Goal: Information Seeking & Learning: Learn about a topic

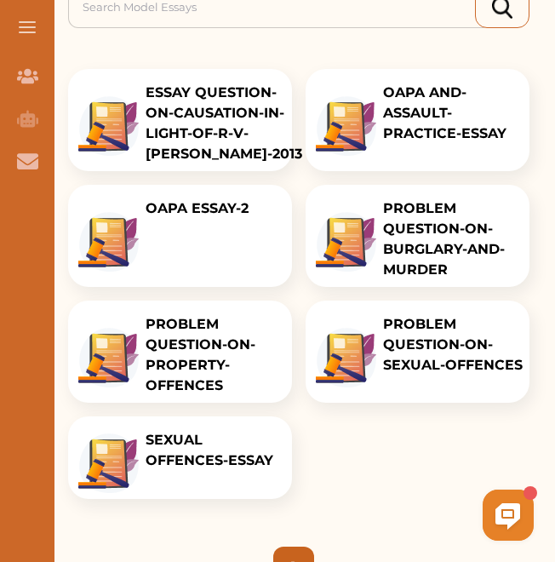
scroll to position [258, 0]
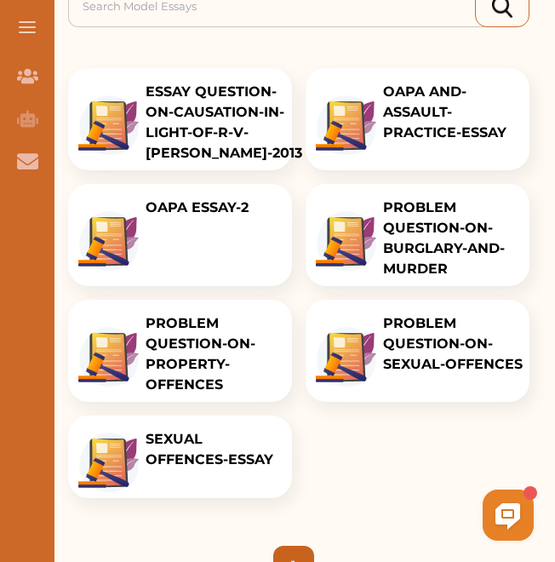
click at [444, 342] on p "PROBLEM QUESTION-ON-SEXUAL-OFFENCES" at bounding box center [453, 343] width 140 height 61
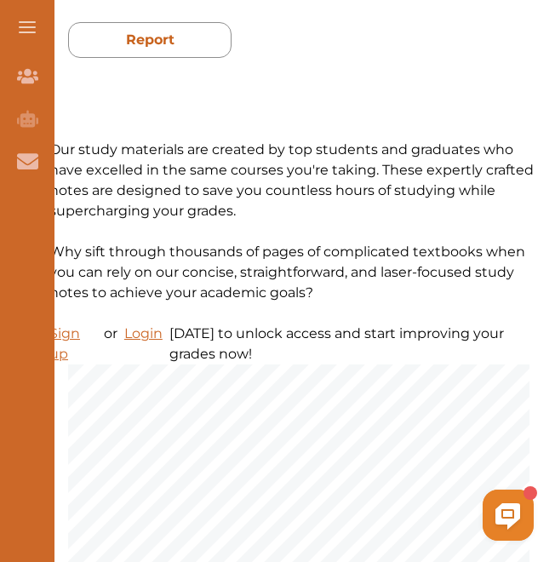
drag, startPoint x: 547, startPoint y: 144, endPoint x: 549, endPoint y: 159, distance: 15.5
click at [549, 159] on div "Our study materials are created by top students and graduates who have excelled…" at bounding box center [299, 211] width 513 height 307
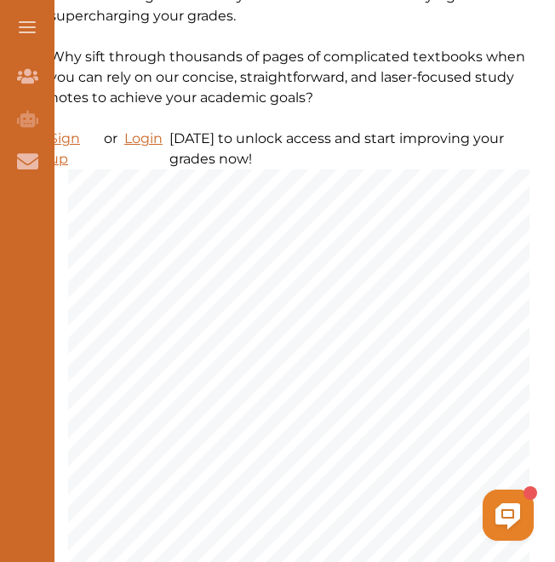
scroll to position [441, 0]
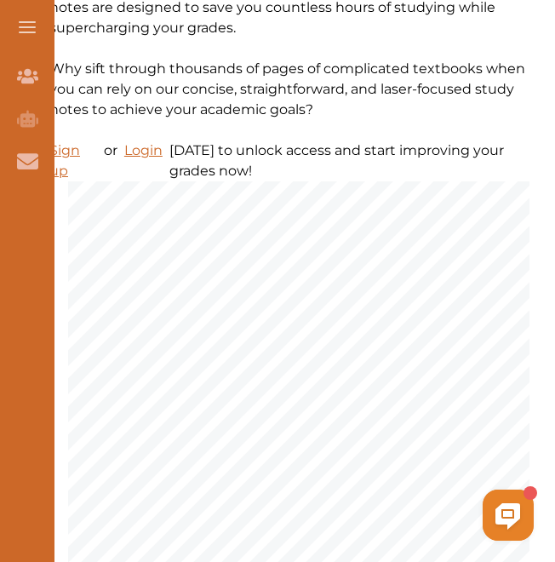
click at [152, 151] on p "Login" at bounding box center [143, 160] width 38 height 41
click at [152, 145] on p "Login" at bounding box center [143, 160] width 38 height 41
drag, startPoint x: 553, startPoint y: 141, endPoint x: 437, endPoint y: 170, distance: 119.4
click at [437, 170] on div "Our study materials are created by top students and graduates who have excelled…" at bounding box center [299, 28] width 513 height 307
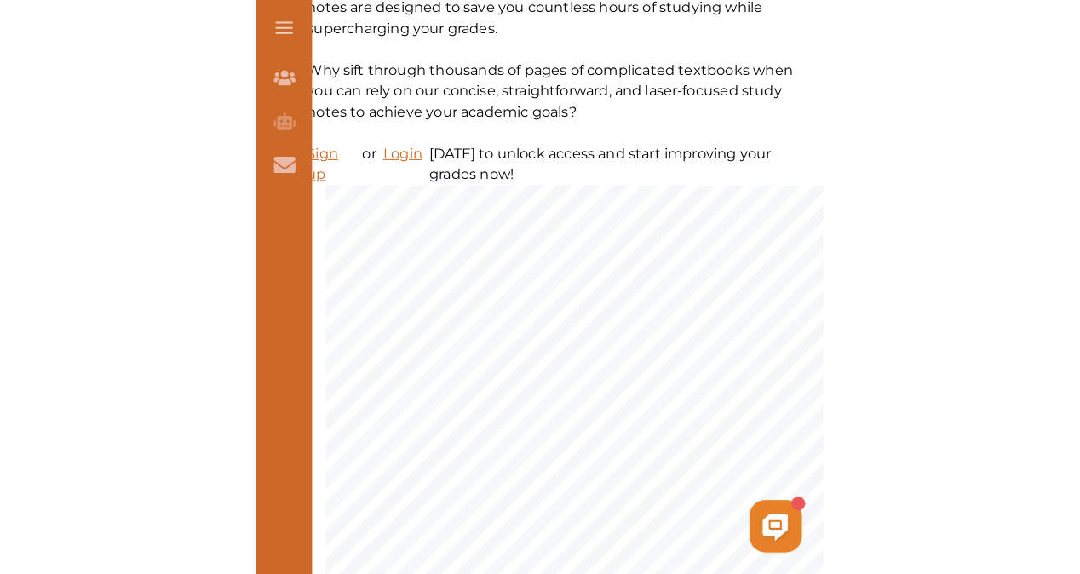
scroll to position [475, 0]
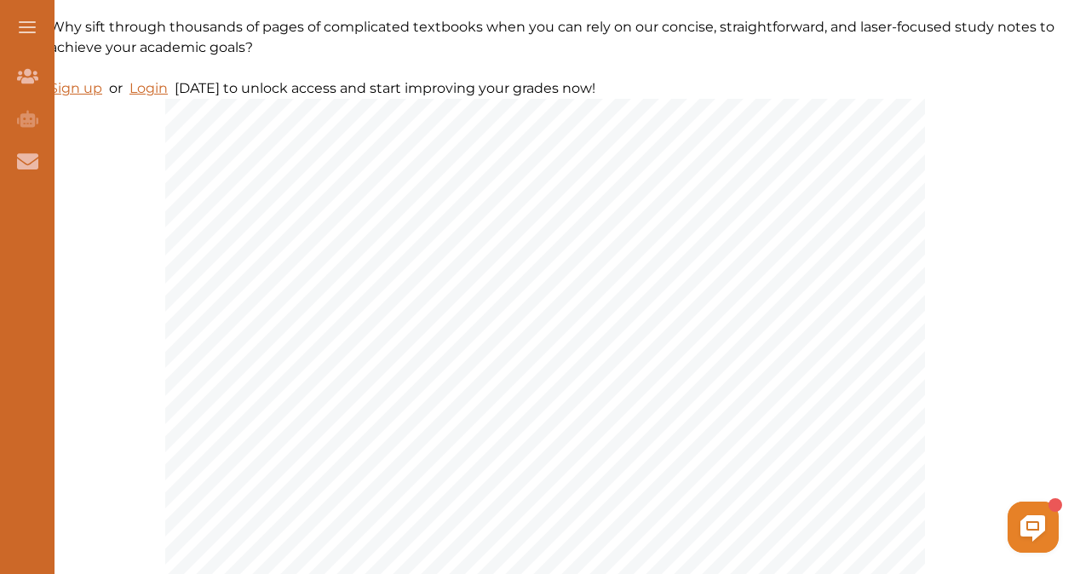
click at [157, 88] on p "Login" at bounding box center [148, 88] width 38 height 20
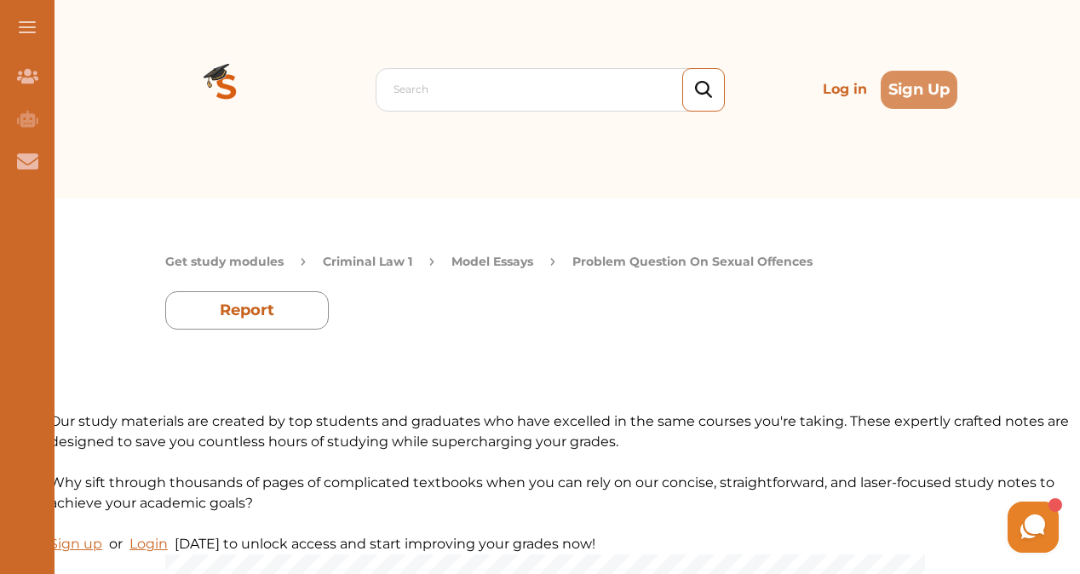
click at [473, 260] on button "Model Essays" at bounding box center [492, 262] width 82 height 18
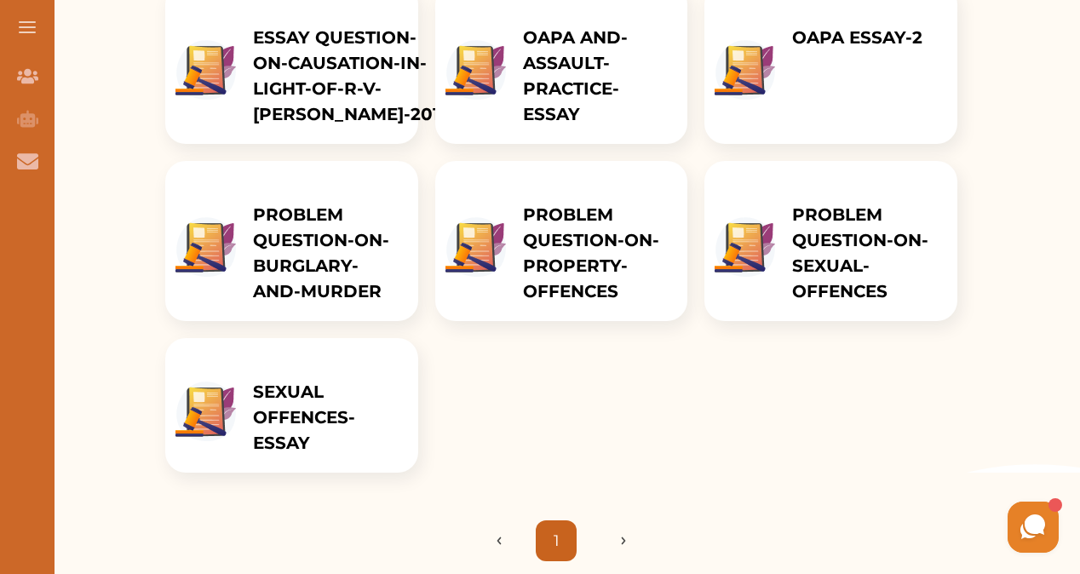
scroll to position [330, 0]
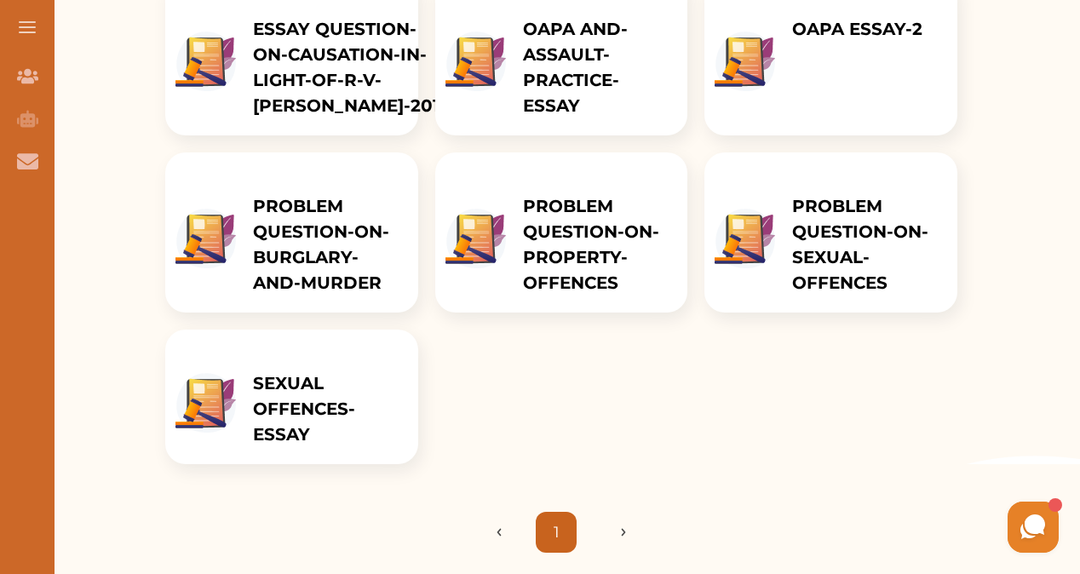
click at [829, 255] on p "PROBLEM QUESTION-ON-SEXUAL-OFFENCES" at bounding box center [866, 244] width 148 height 102
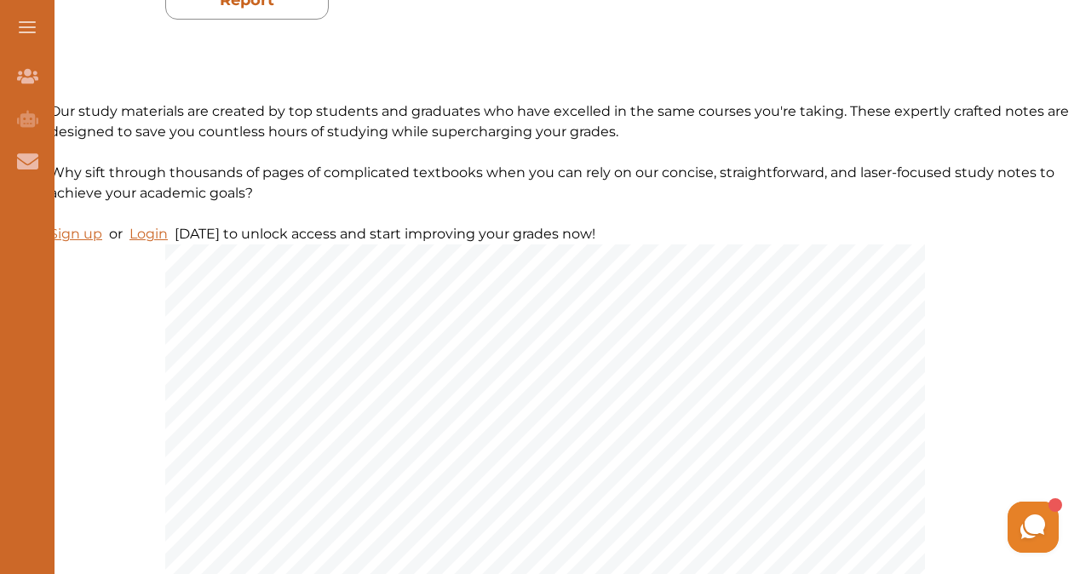
click at [155, 233] on p "Login" at bounding box center [148, 234] width 38 height 20
click at [29, 33] on button at bounding box center [27, 27] width 54 height 54
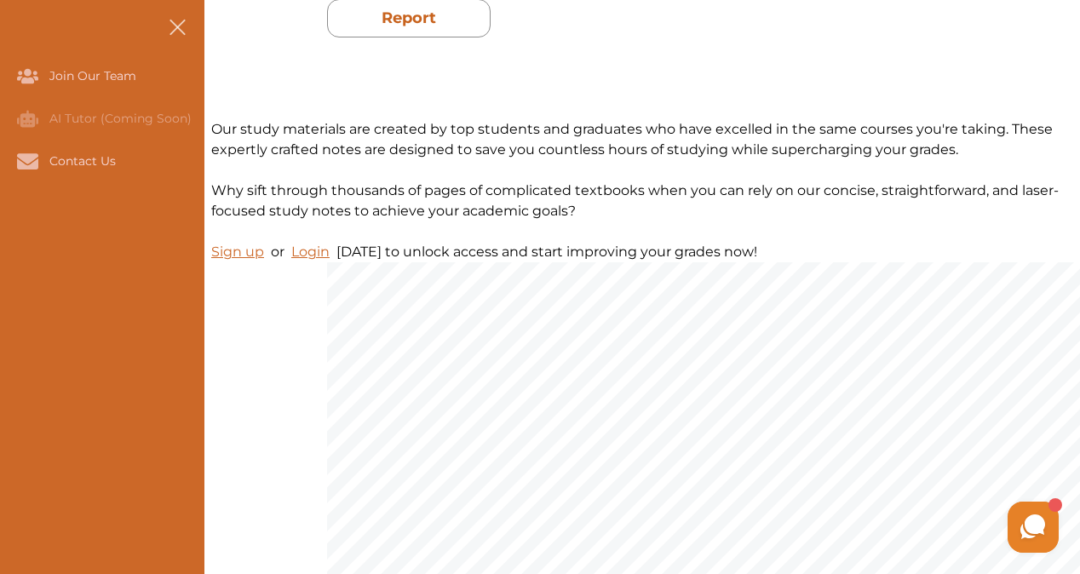
click at [169, 41] on button at bounding box center [177, 27] width 54 height 54
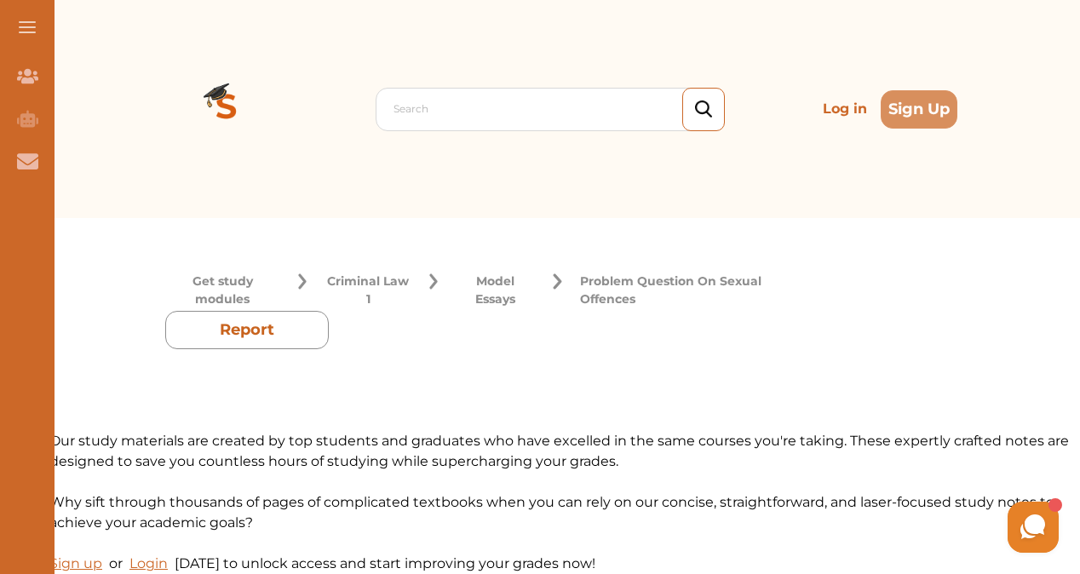
click at [839, 119] on p "Log in" at bounding box center [845, 109] width 58 height 34
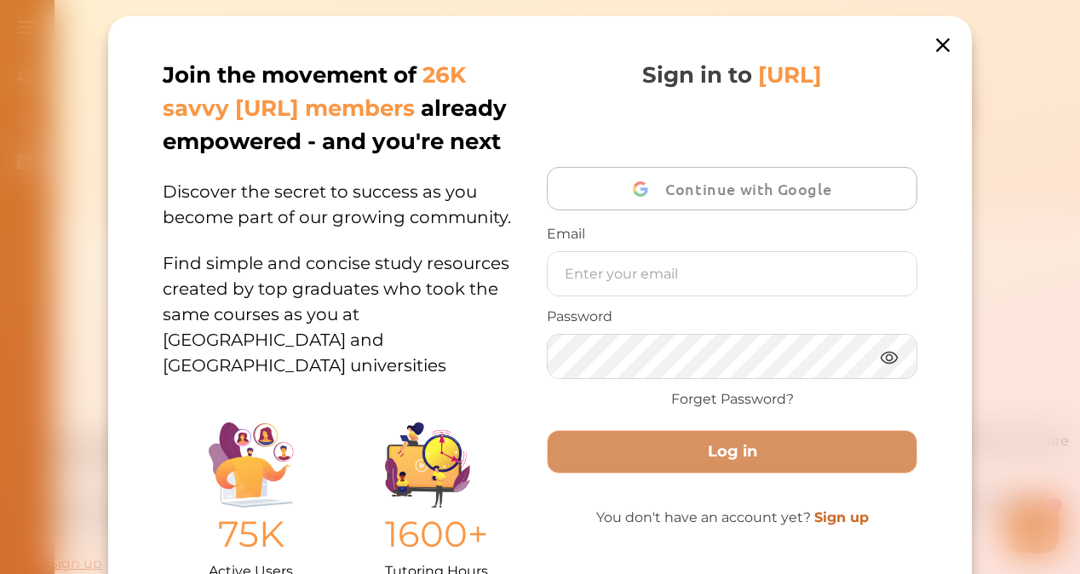
type input "[PERSON_NAME][EMAIL_ADDRESS][DOMAIN_NAME]"
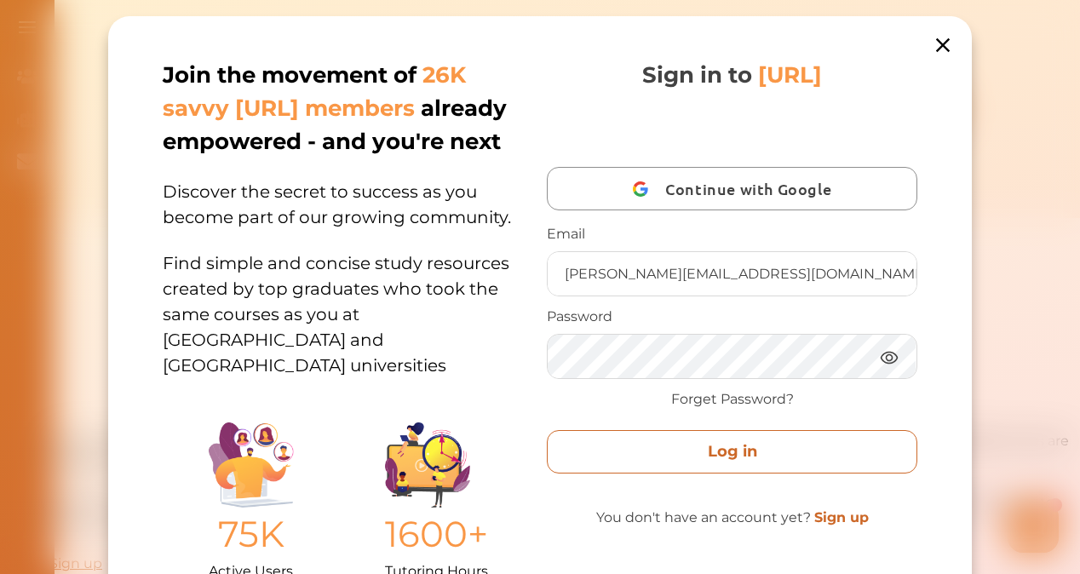
click at [734, 464] on button "Log in" at bounding box center [732, 451] width 370 height 43
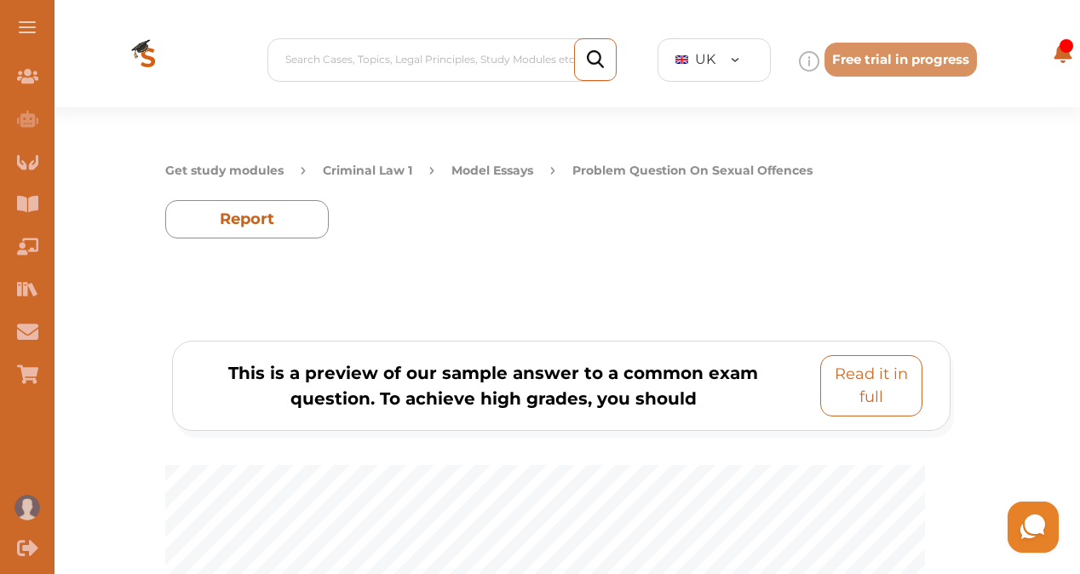
click at [883, 390] on p "Read it in full" at bounding box center [871, 386] width 87 height 46
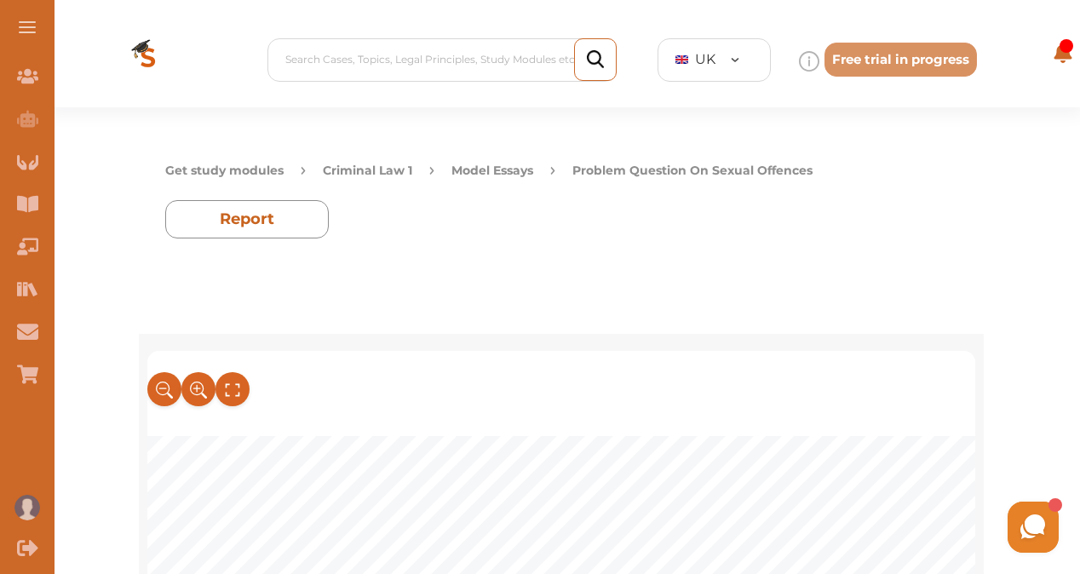
drag, startPoint x: 967, startPoint y: 362, endPoint x: 972, endPoint y: 372, distance: 11.4
click at [160, 381] on icon at bounding box center [164, 390] width 19 height 28
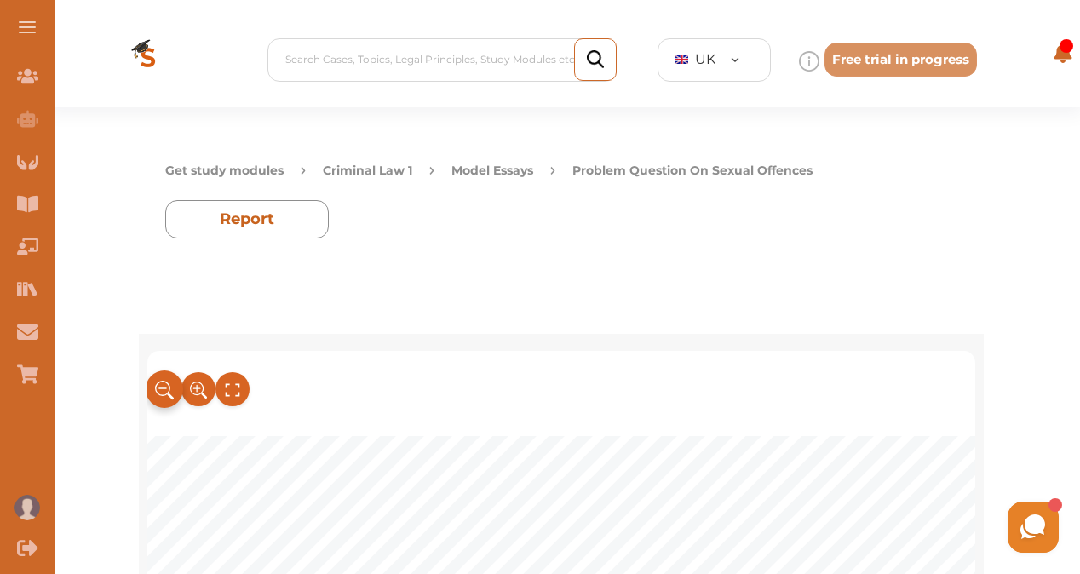
click at [160, 381] on icon at bounding box center [164, 390] width 19 height 28
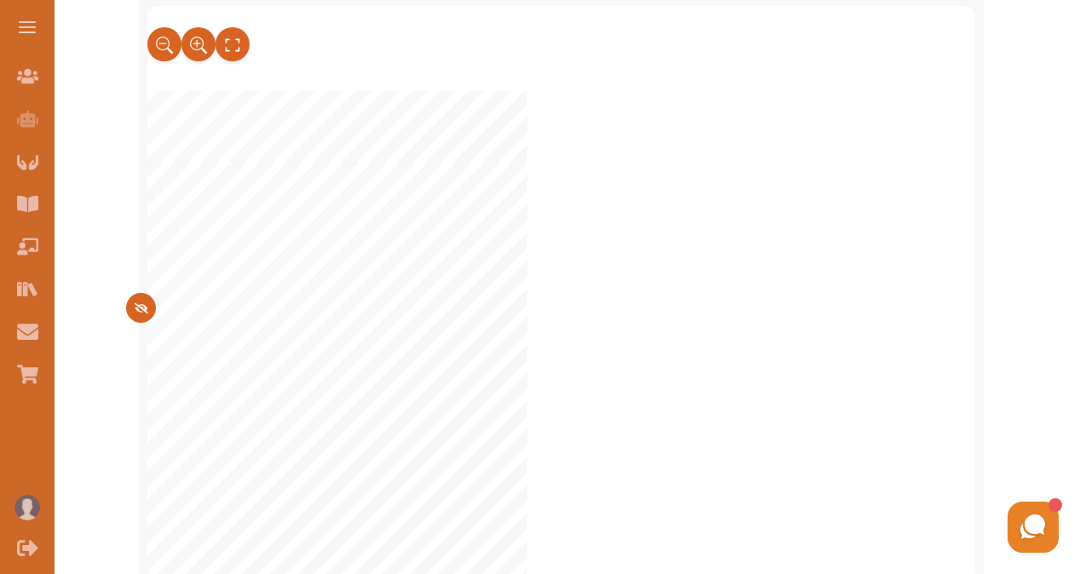
scroll to position [350, 0]
click at [194, 43] on icon at bounding box center [198, 40] width 19 height 28
click at [976, 315] on div "Criminal Law Problem Question on Sexual Offences Discuss the offences and defen…" at bounding box center [561, 288] width 845 height 608
click at [972, 316] on div "Criminal Law Problem Question on Sexual Offences Discuss the offences and defen…" at bounding box center [561, 288] width 828 height 574
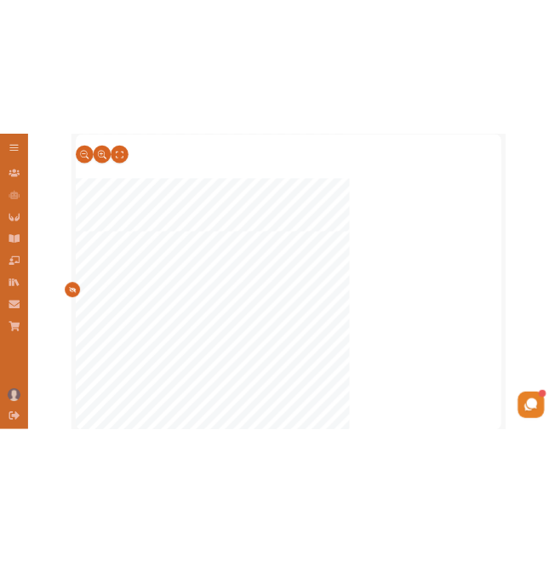
scroll to position [375, 0]
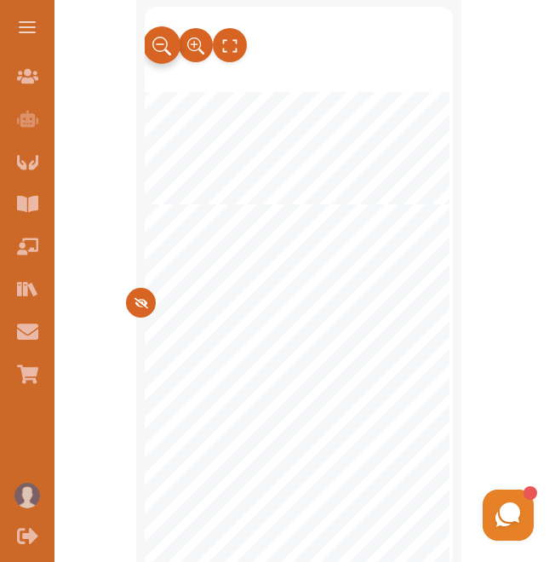
click at [163, 52] on icon at bounding box center [161, 46] width 19 height 28
click at [186, 49] on button at bounding box center [195, 44] width 37 height 37
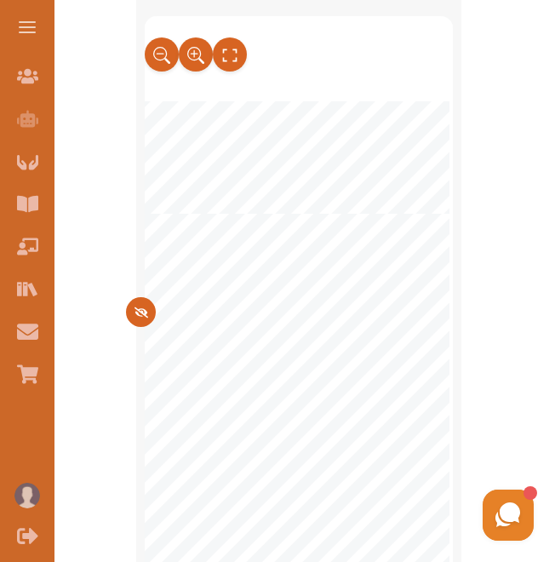
scroll to position [371, 0]
